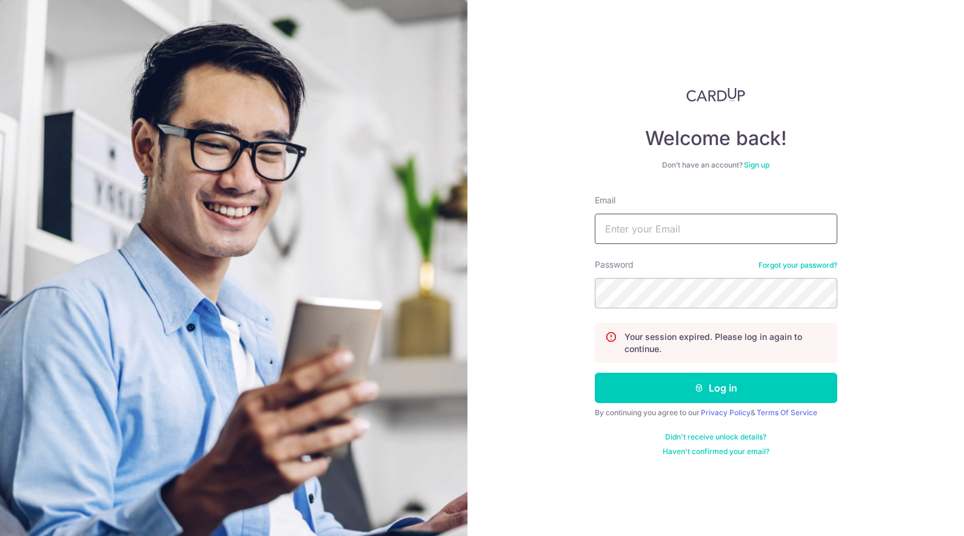
click at [676, 230] on input "Email" at bounding box center [716, 229] width 243 height 30
type input "[PERSON_NAME][EMAIL_ADDRESS][DOMAIN_NAME]"
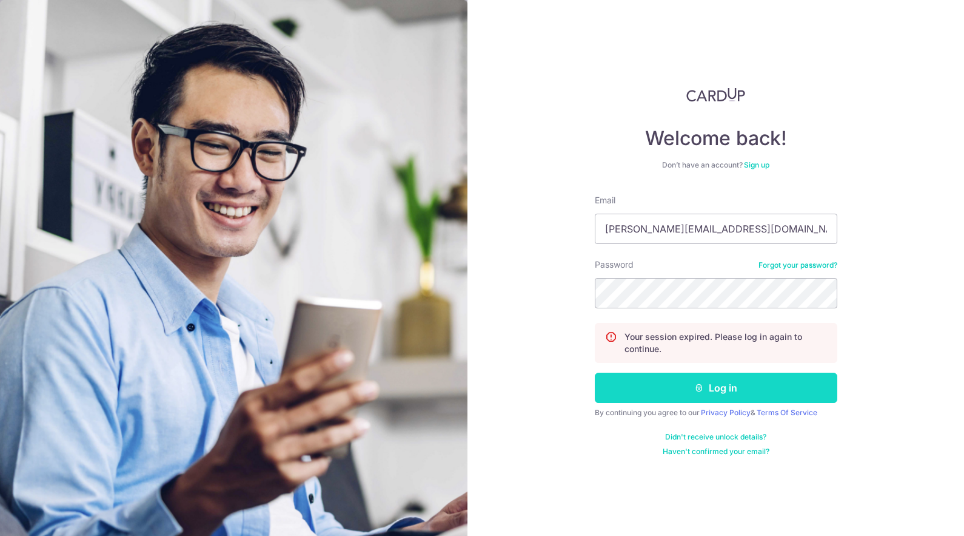
click at [706, 384] on button "Log in" at bounding box center [716, 387] width 243 height 30
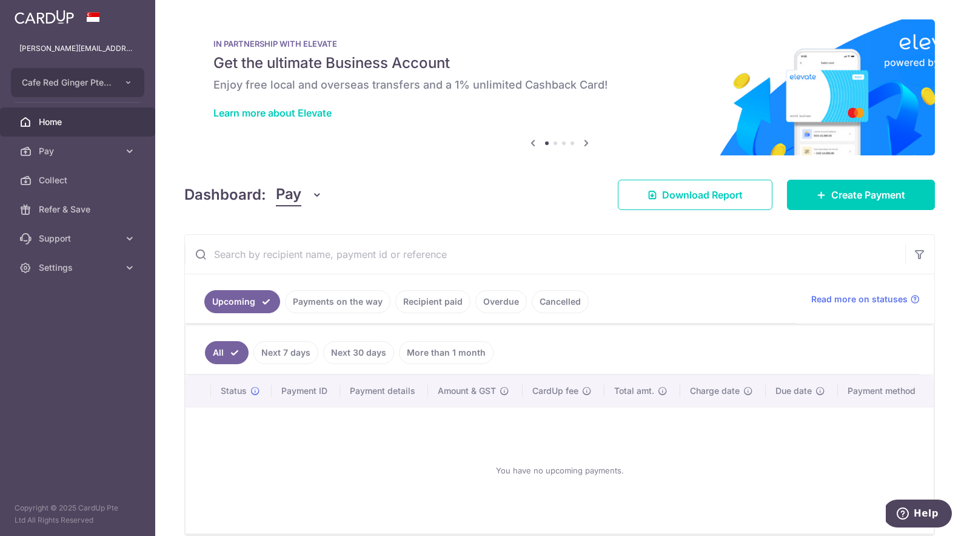
click at [336, 301] on link "Payments on the way" at bounding box center [338, 301] width 106 height 23
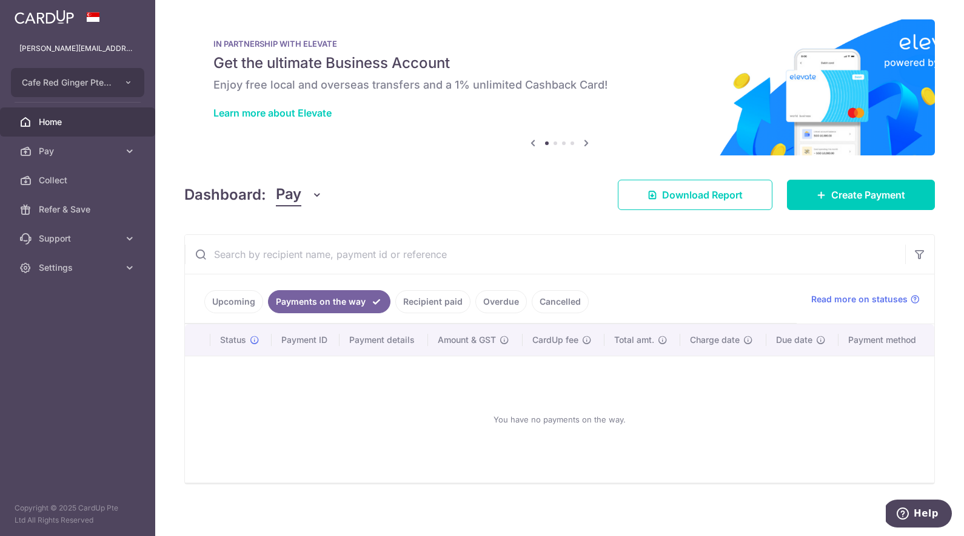
click at [228, 301] on link "Upcoming" at bounding box center [233, 301] width 59 height 23
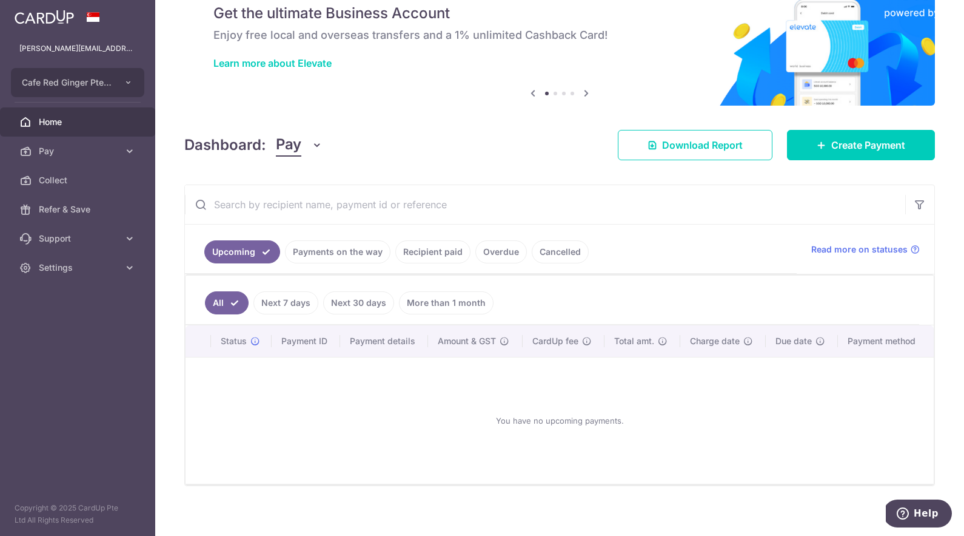
scroll to position [57, 0]
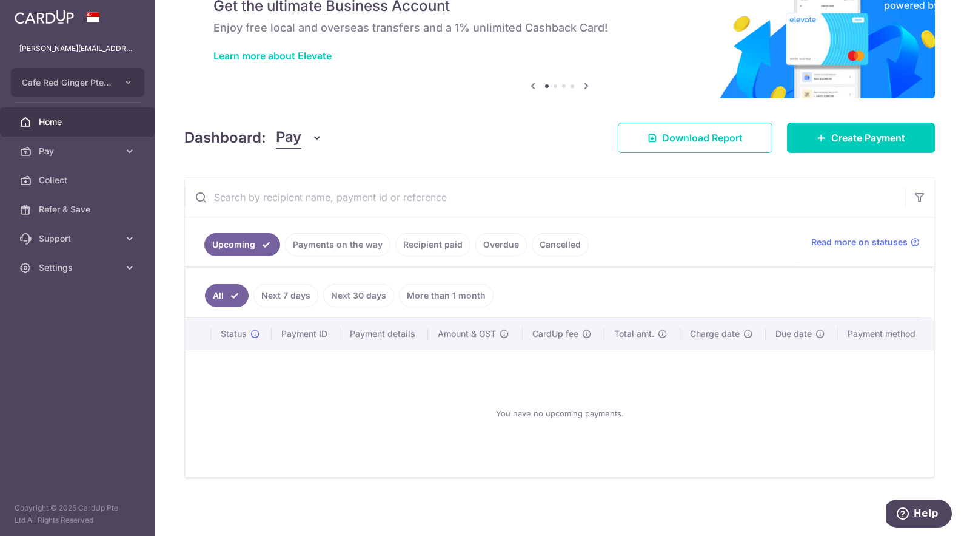
click at [422, 240] on link "Recipient paid" at bounding box center [432, 244] width 75 height 23
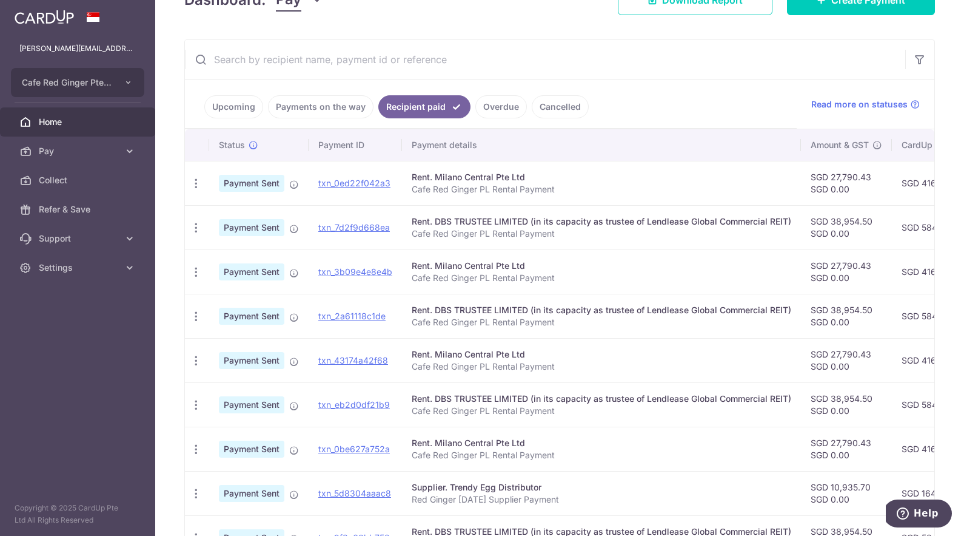
scroll to position [196, 0]
click at [229, 107] on link "Upcoming" at bounding box center [233, 105] width 59 height 23
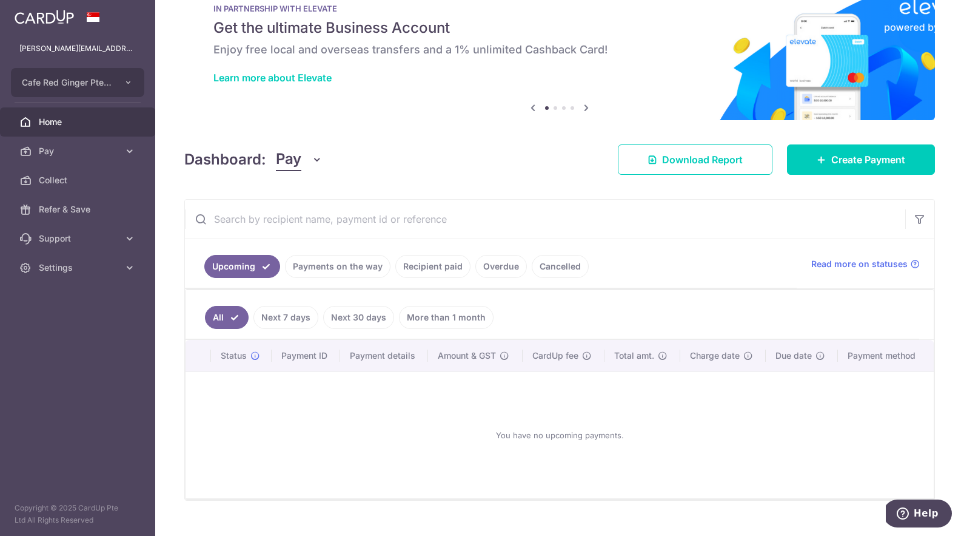
scroll to position [40, 0]
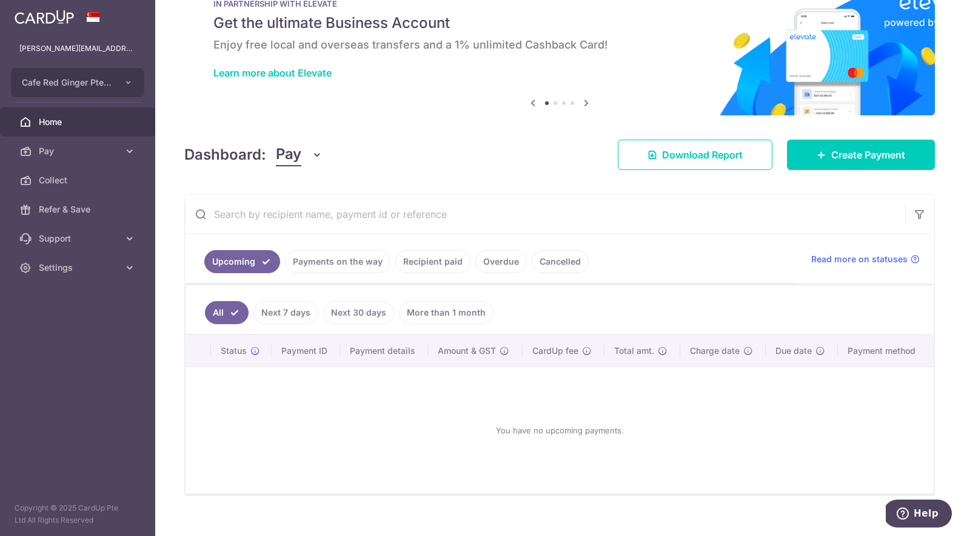
click at [107, 120] on span "Home" at bounding box center [79, 122] width 80 height 12
